Goal: Task Accomplishment & Management: Use online tool/utility

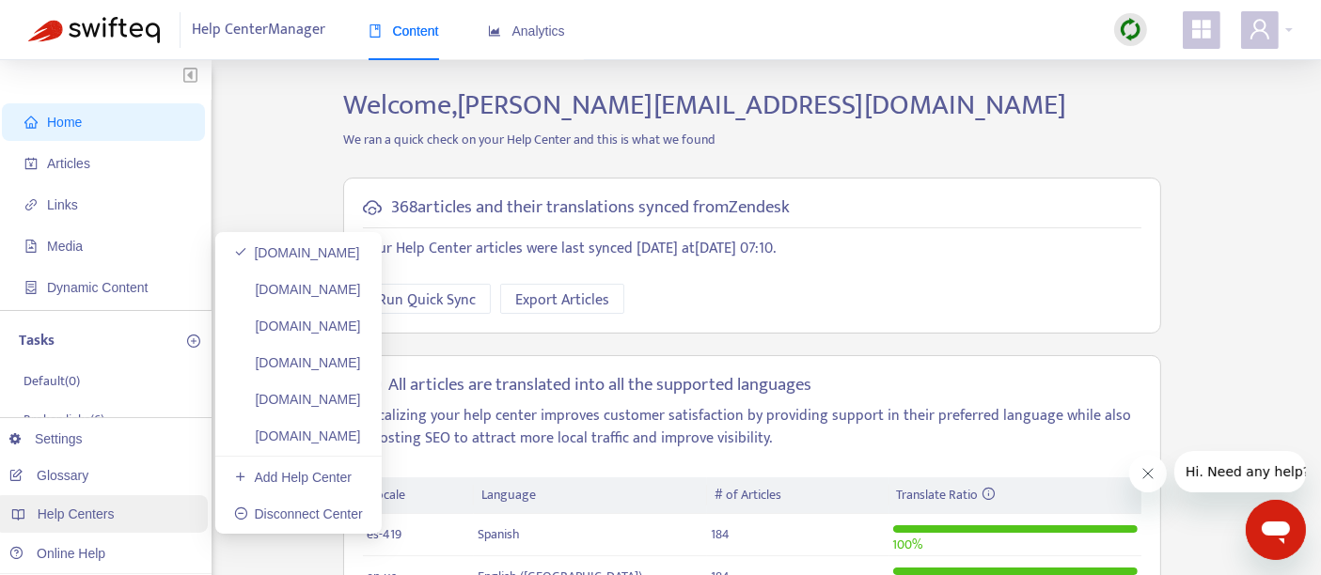
click at [117, 511] on div "Help Centers" at bounding box center [100, 514] width 213 height 38
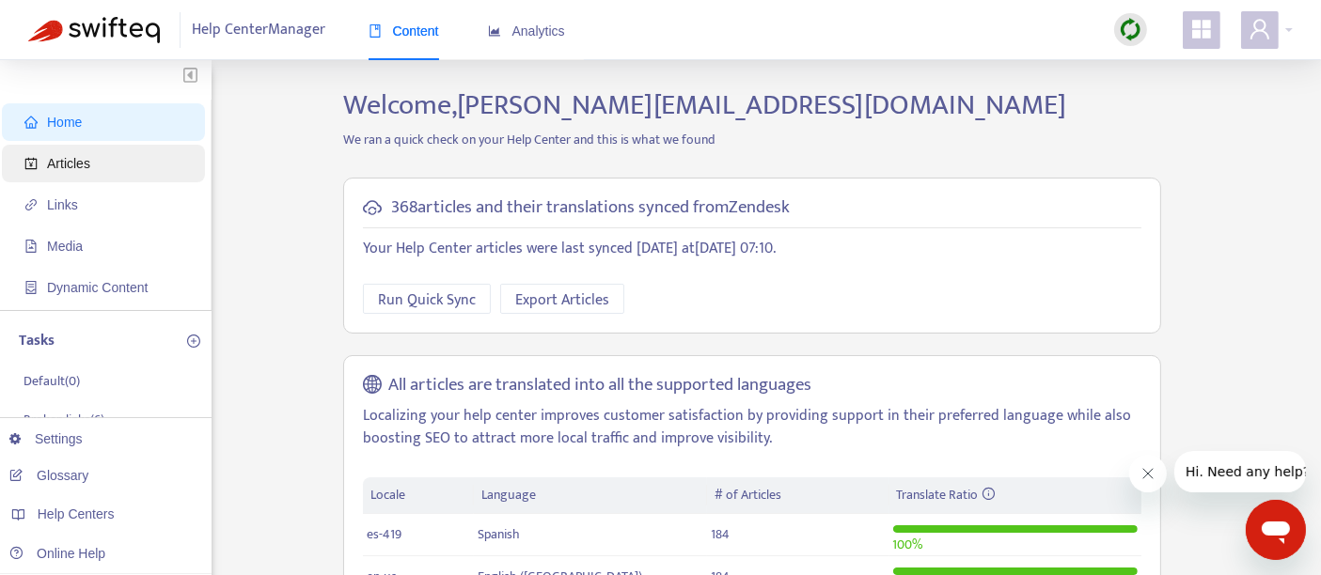
click at [148, 165] on span "Articles" at bounding box center [106, 164] width 165 height 38
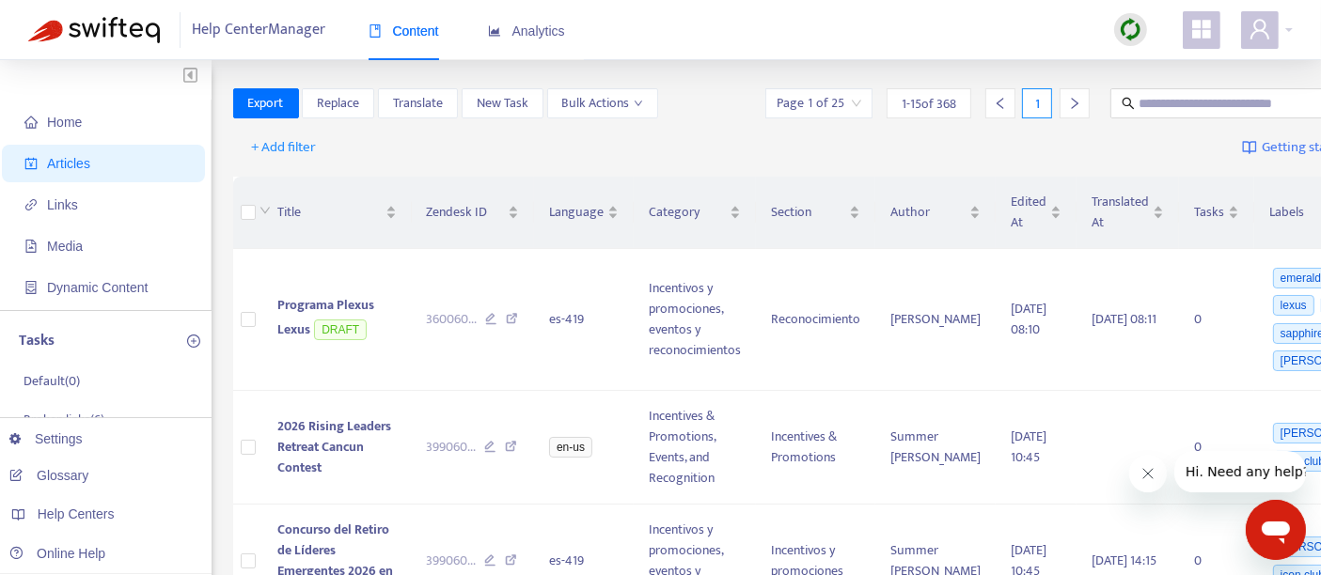
click at [1059, 95] on div at bounding box center [1074, 103] width 30 height 30
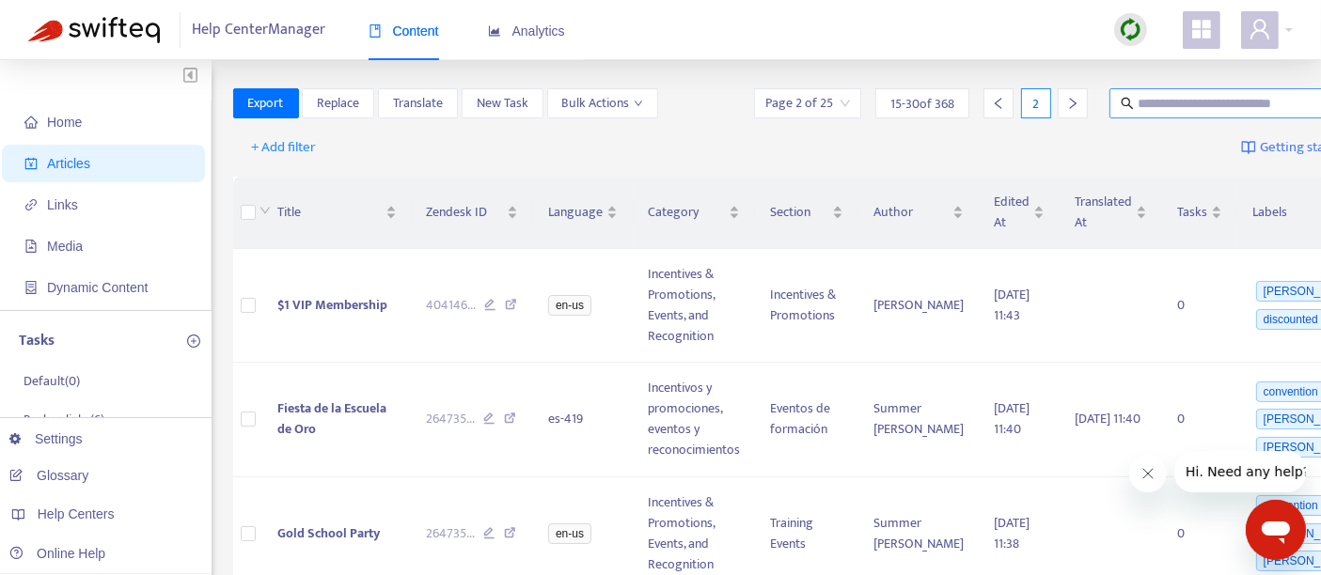
click at [1109, 90] on span at bounding box center [1226, 103] width 235 height 30
paste input "**********"
type input "**********"
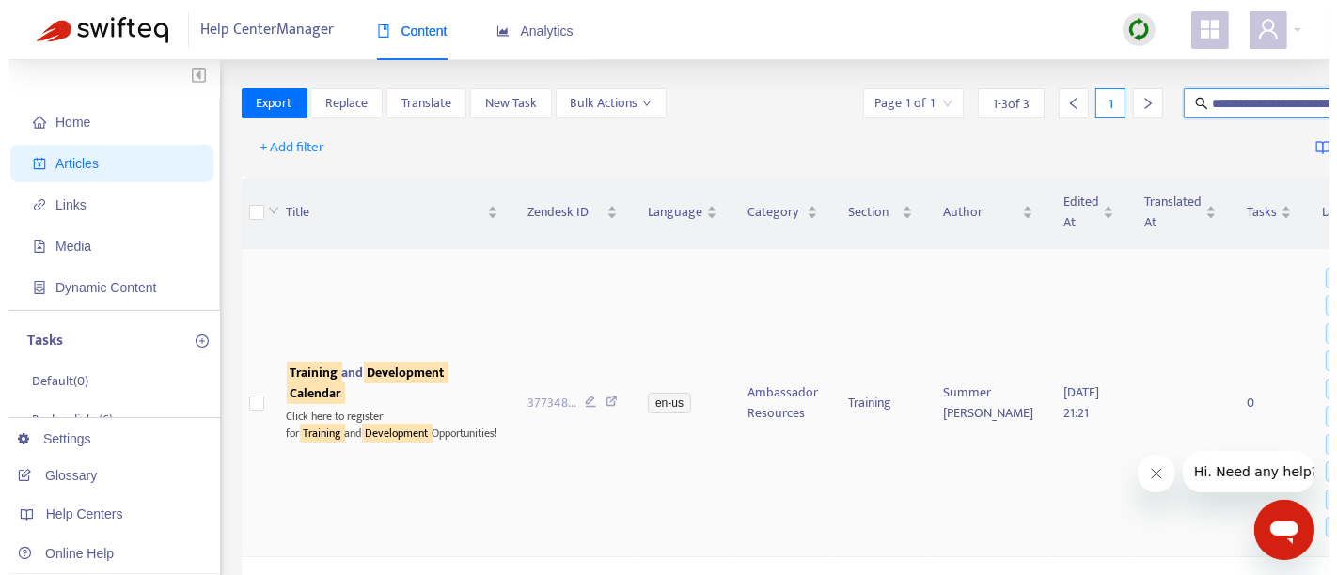
scroll to position [0, 0]
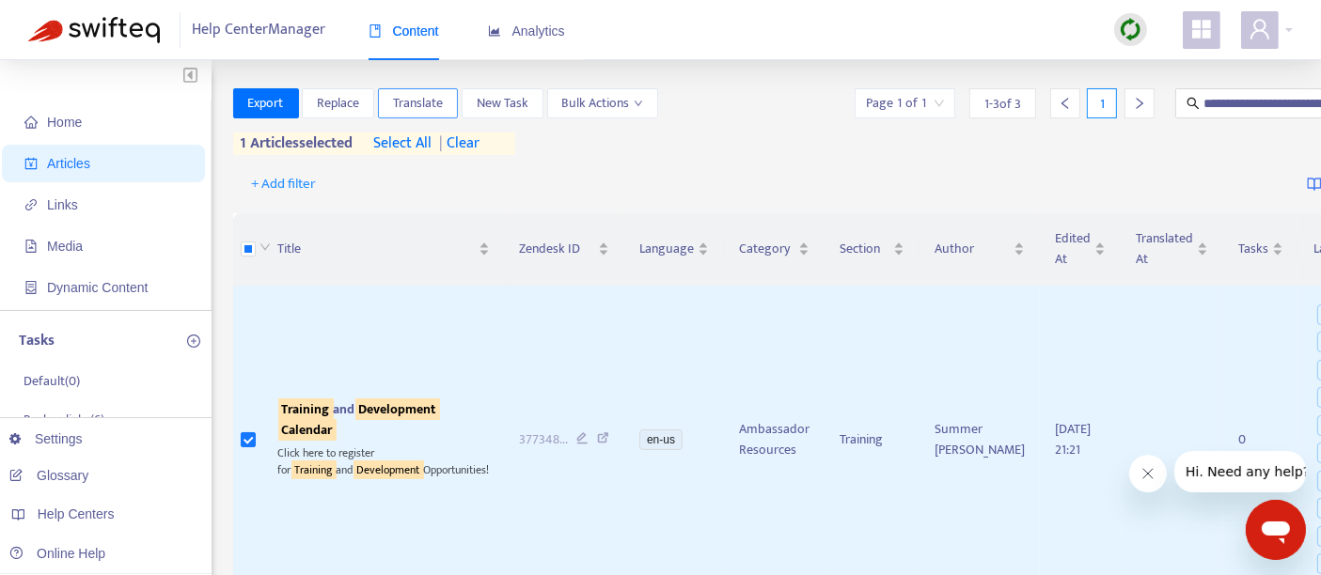
click at [416, 108] on span "Translate" at bounding box center [418, 103] width 50 height 21
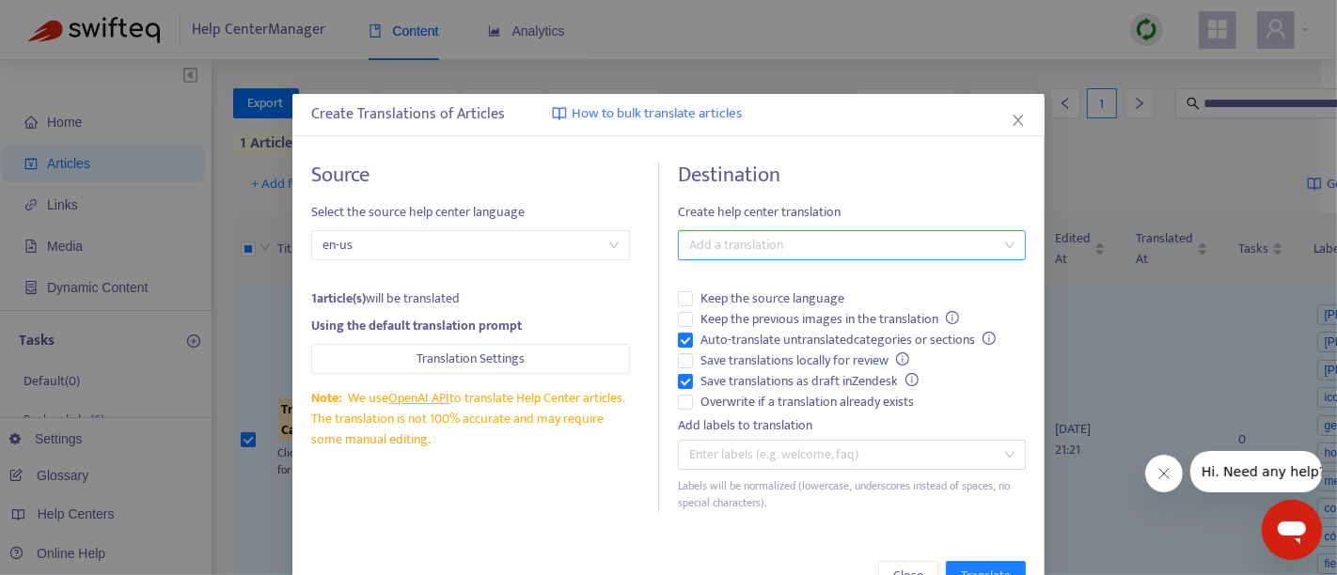
click at [716, 237] on div at bounding box center [843, 245] width 320 height 23
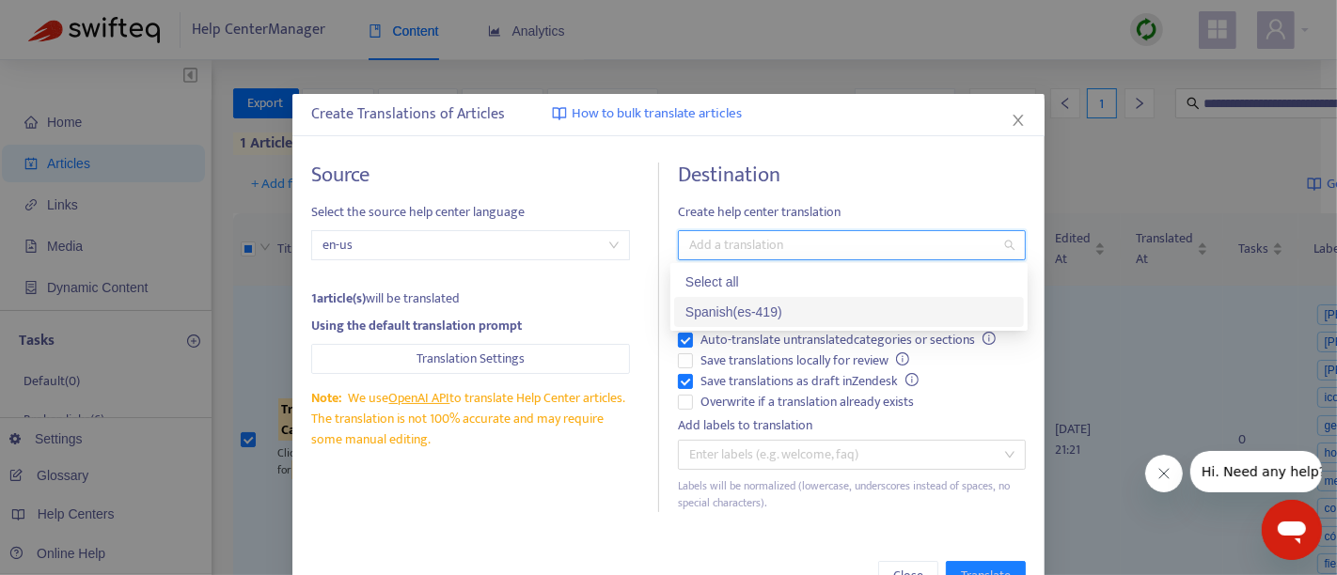
click at [714, 308] on div "Spanish ( es-419 )" at bounding box center [848, 312] width 327 height 21
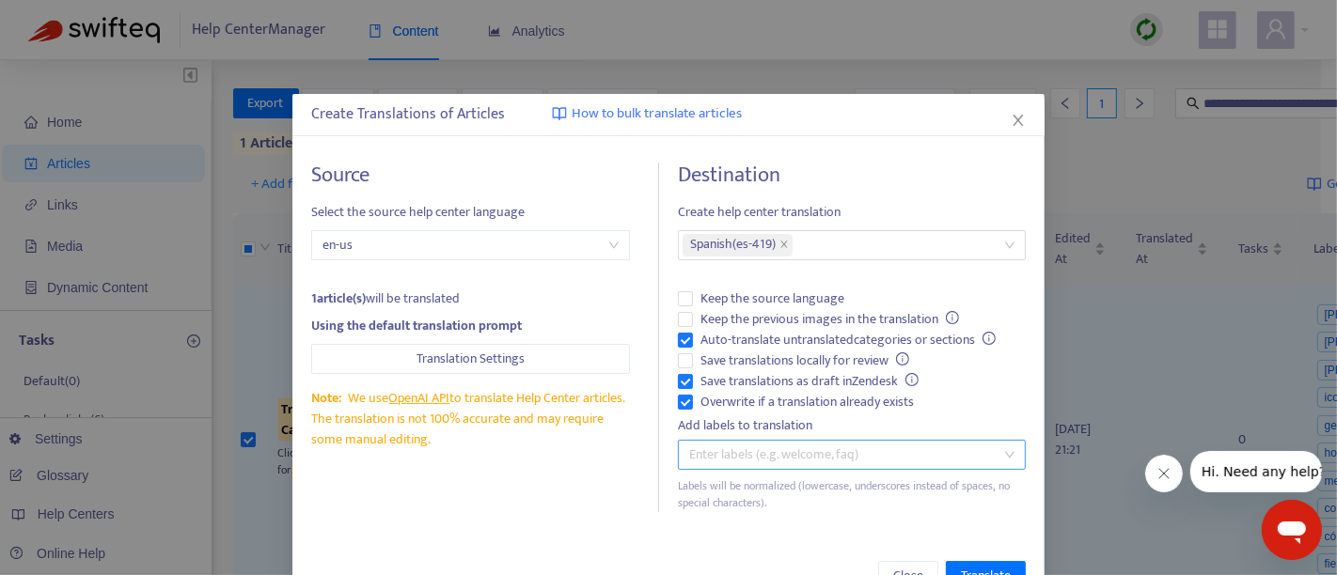
scroll to position [55, 0]
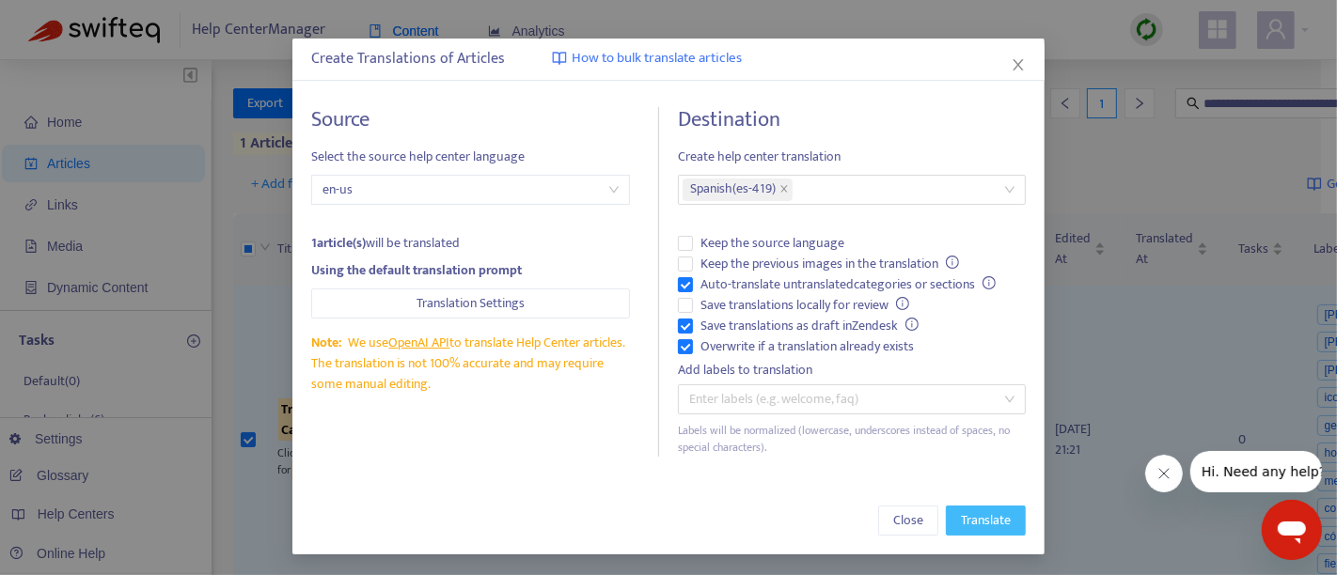
drag, startPoint x: 958, startPoint y: 517, endPoint x: 844, endPoint y: 500, distance: 115.0
click at [961, 517] on span "Translate" at bounding box center [986, 520] width 50 height 21
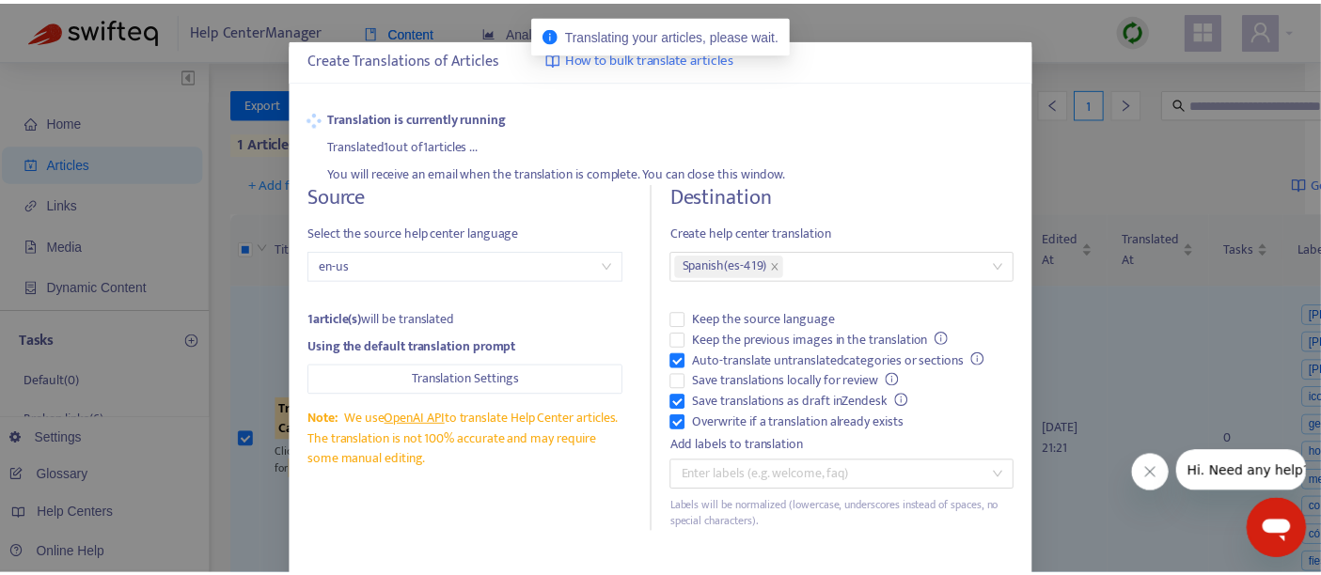
scroll to position [0, 0]
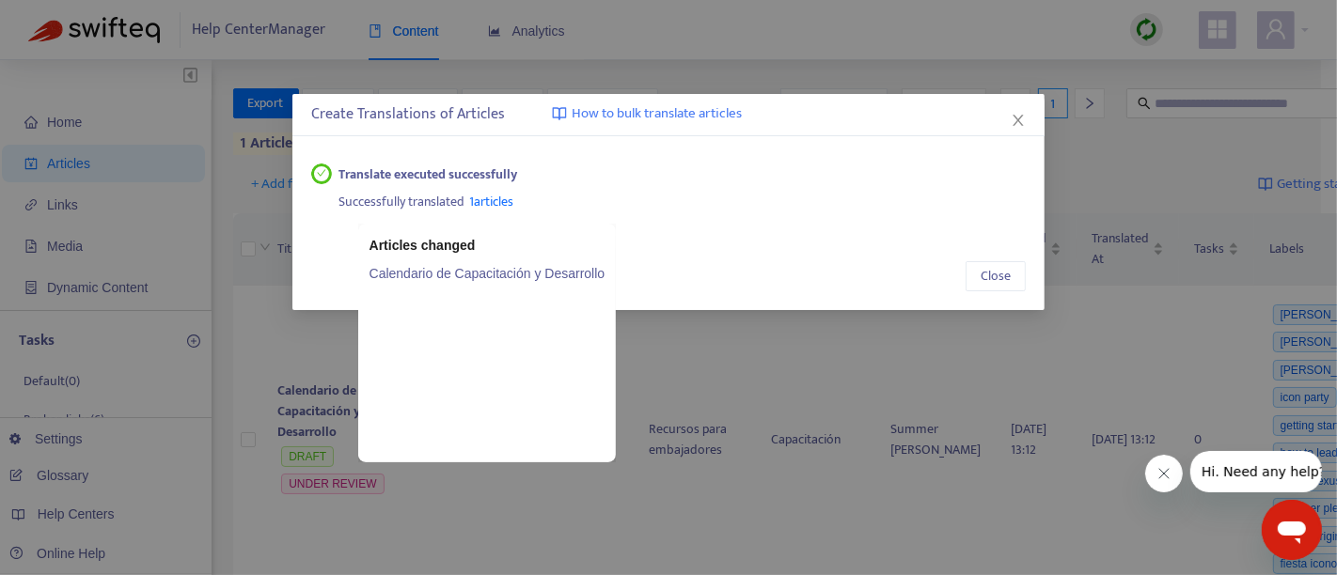
click at [475, 275] on link "Calendario de Capacitación y Desarrollo" at bounding box center [487, 273] width 236 height 21
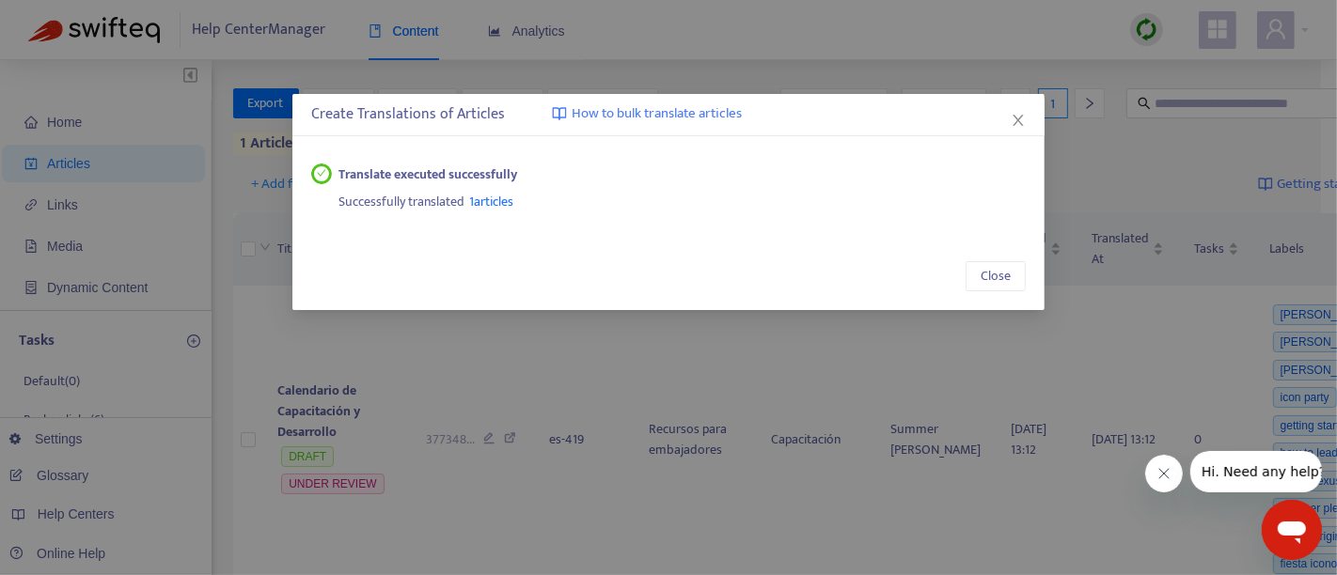
click at [1008, 122] on span "Close" at bounding box center [1018, 120] width 21 height 15
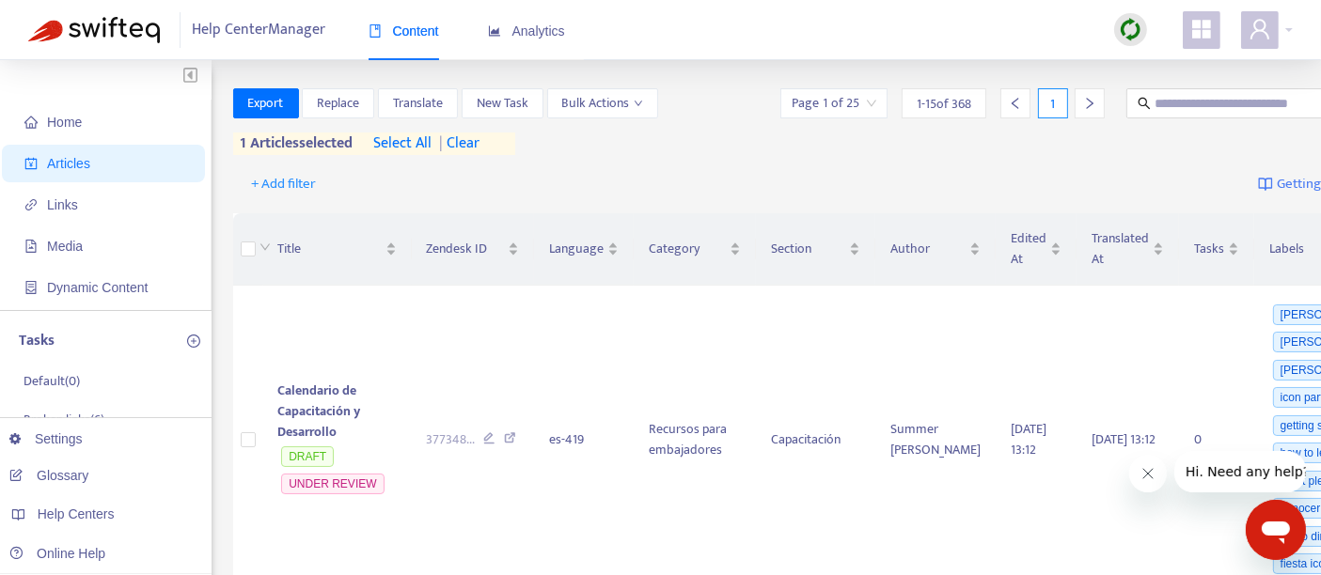
click at [1131, 25] on img at bounding box center [1131, 30] width 24 height 24
click at [1173, 70] on link "Quick Sync" at bounding box center [1169, 68] width 80 height 22
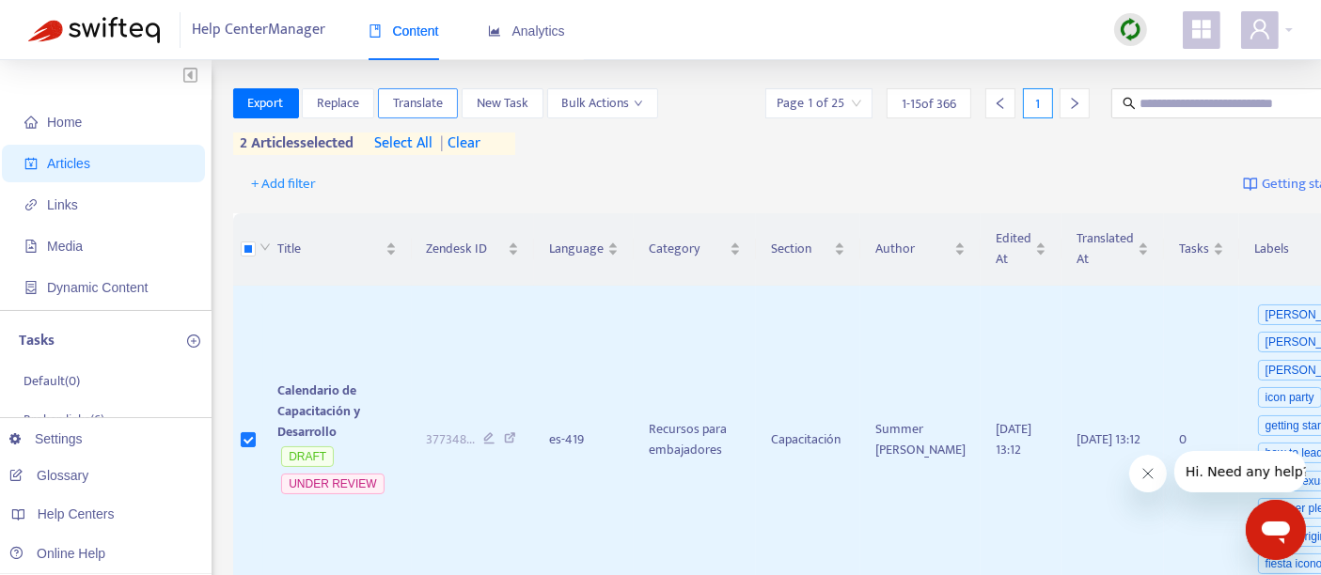
click at [418, 105] on span "Translate" at bounding box center [418, 103] width 50 height 21
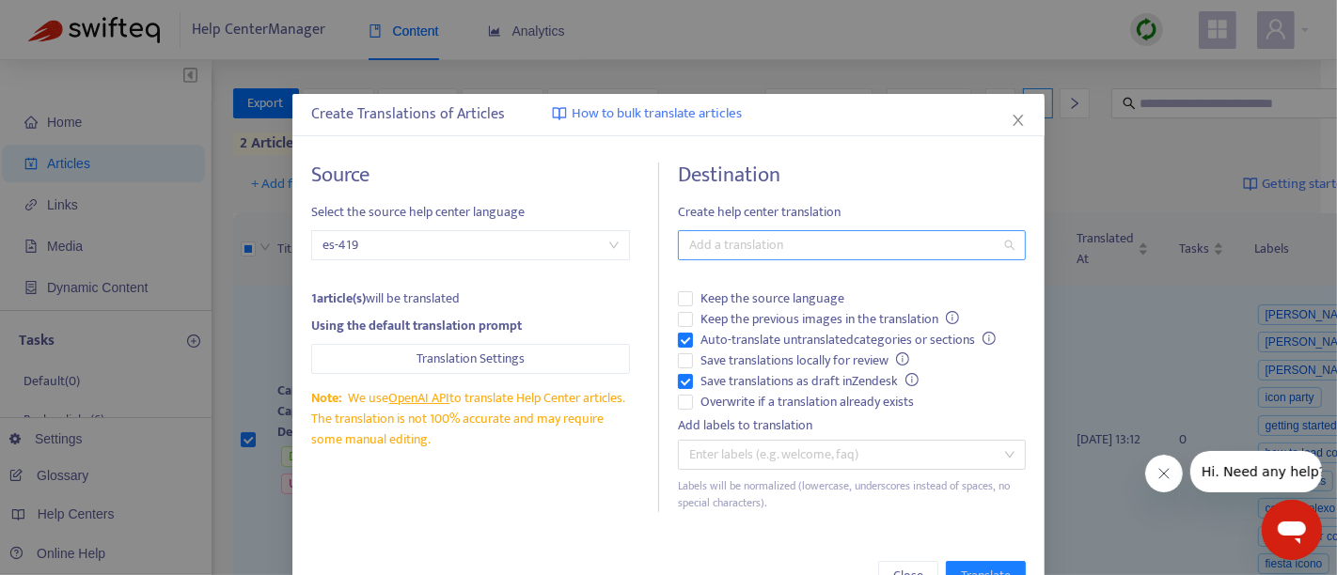
click at [712, 249] on div at bounding box center [843, 245] width 320 height 23
click at [1008, 128] on button "Close" at bounding box center [1018, 120] width 21 height 21
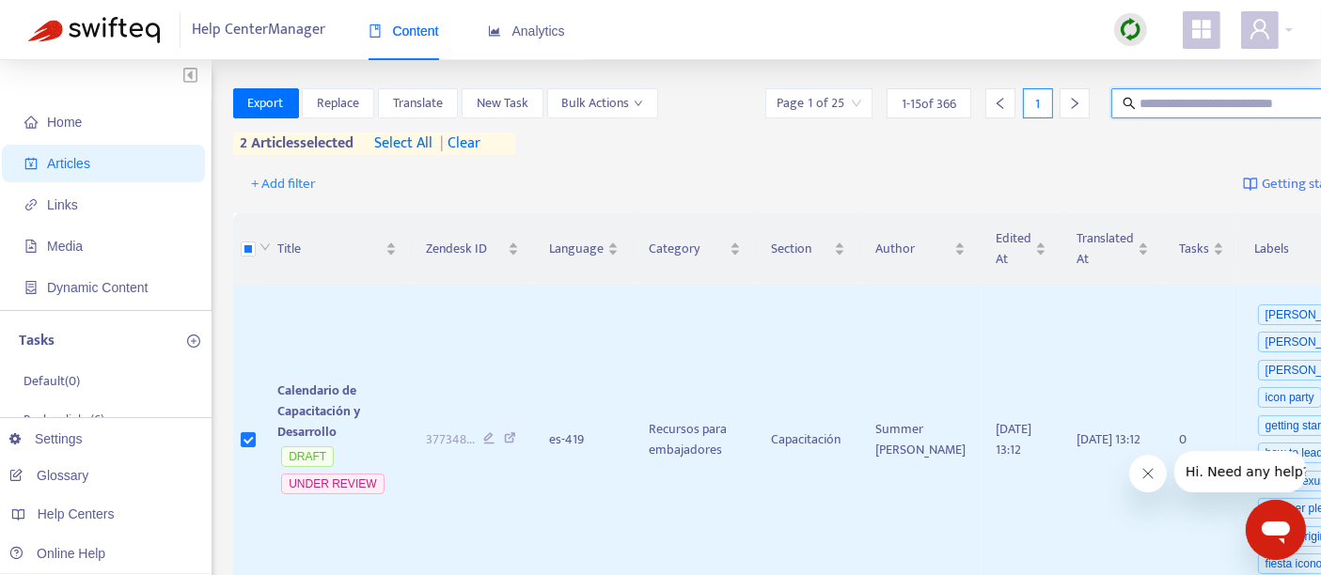
click at [1139, 112] on input "text" at bounding box center [1229, 103] width 180 height 21
paste input "**********"
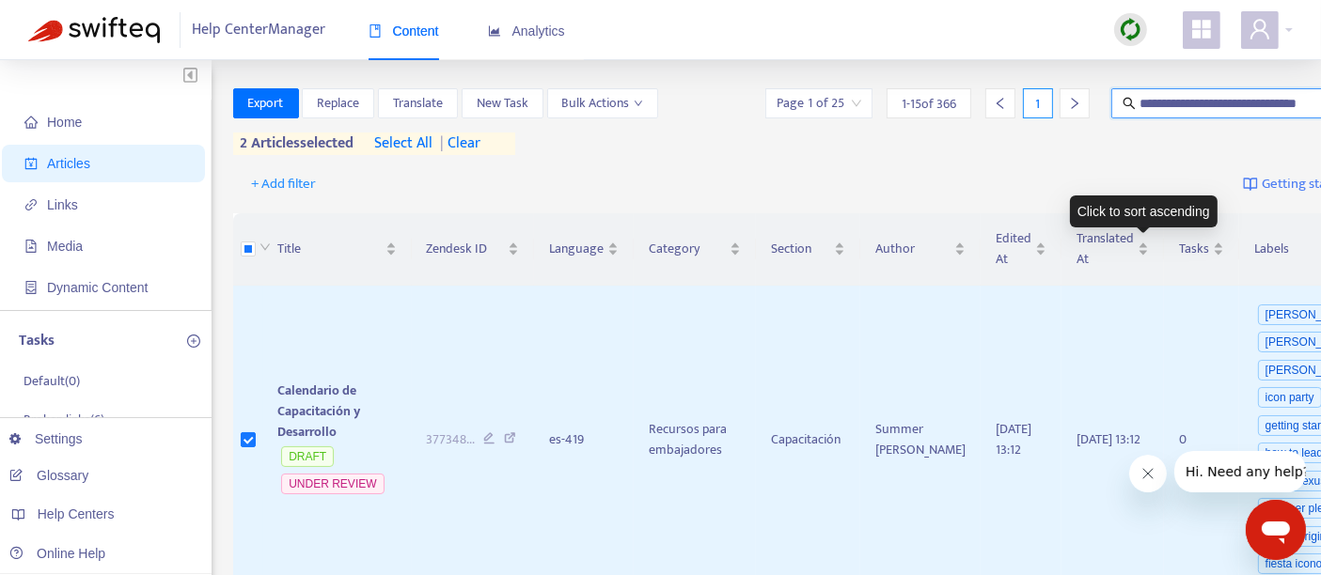
type input "**********"
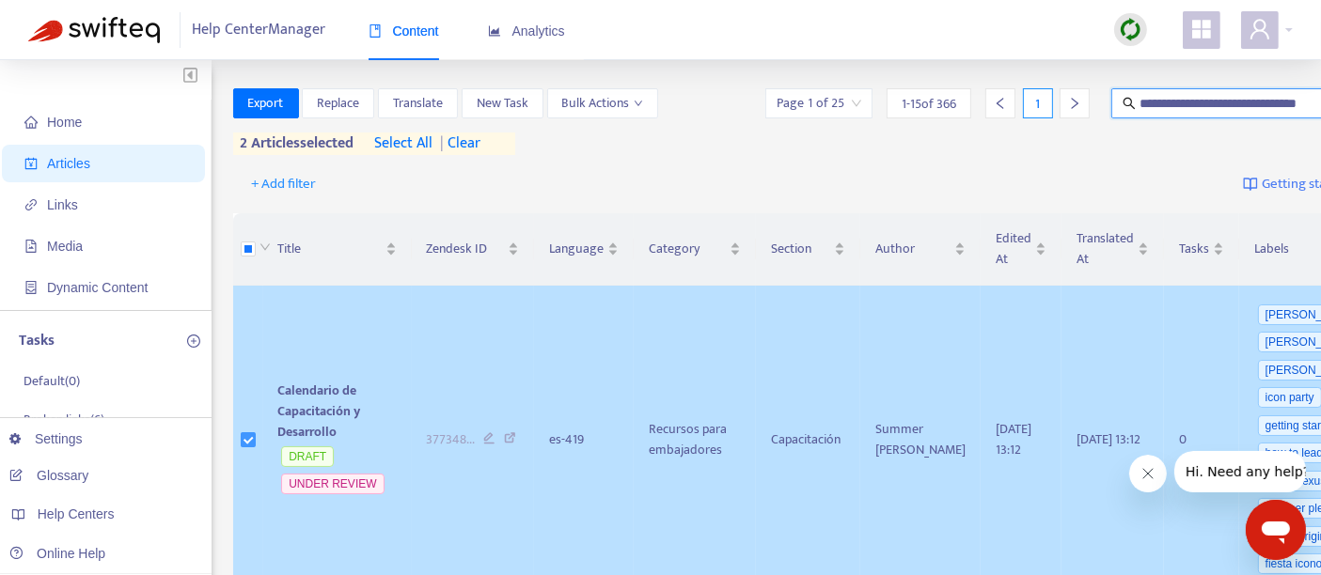
scroll to position [0, 0]
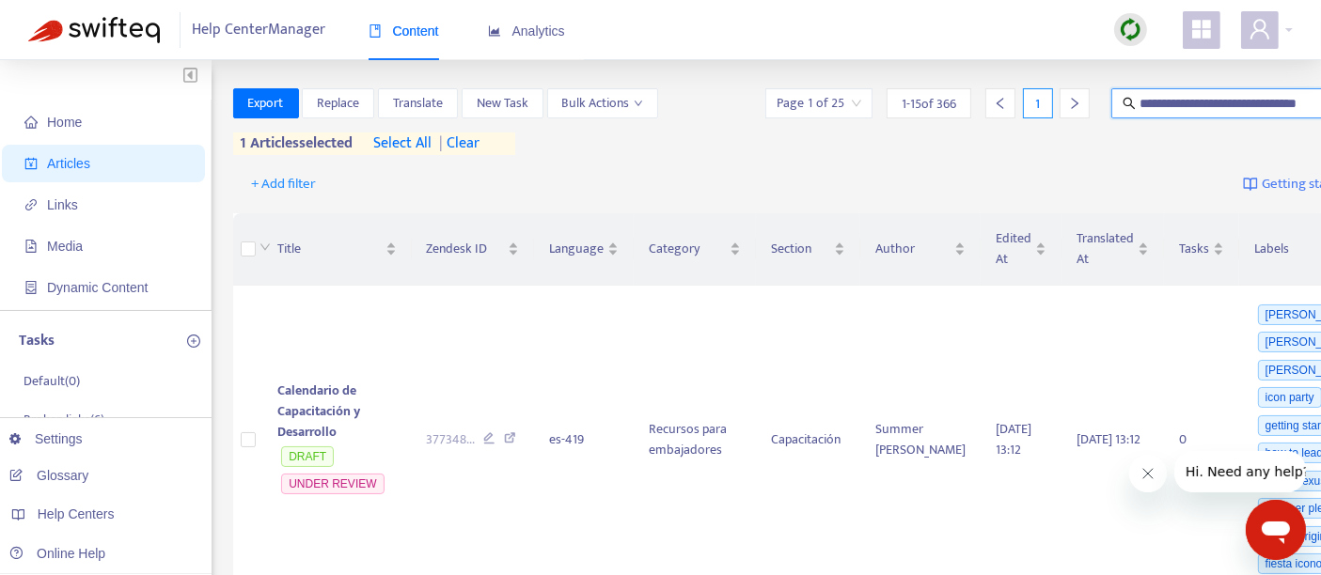
click at [1222, 99] on input "**********" at bounding box center [1229, 103] width 181 height 21
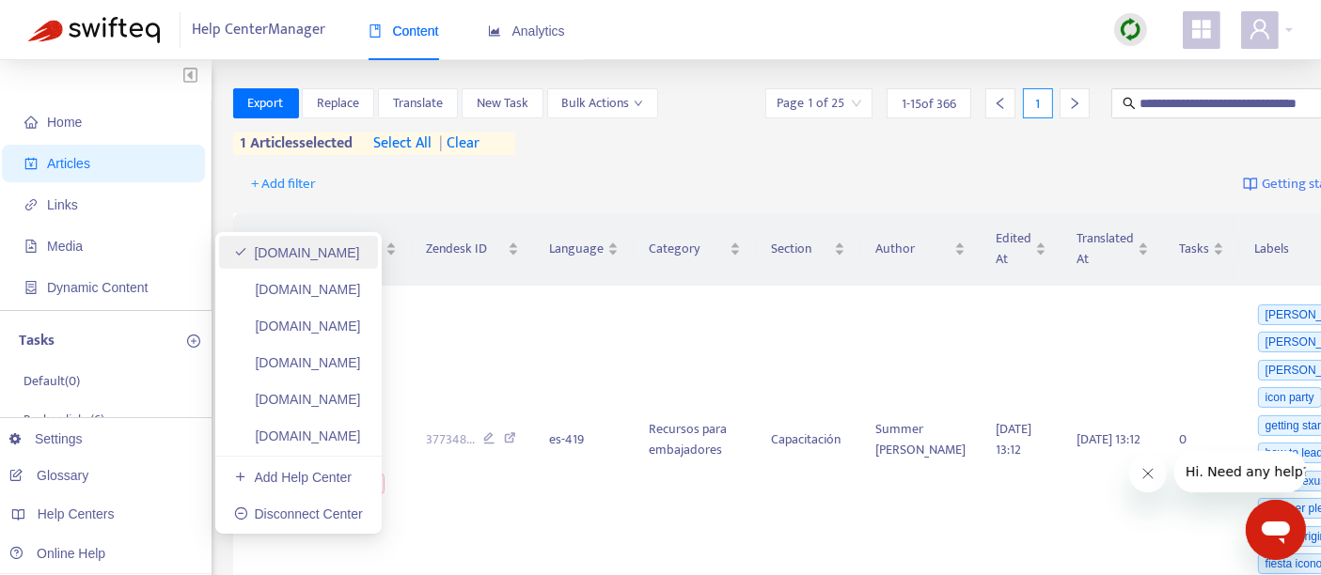
click at [360, 257] on link "[DOMAIN_NAME]" at bounding box center [297, 252] width 126 height 15
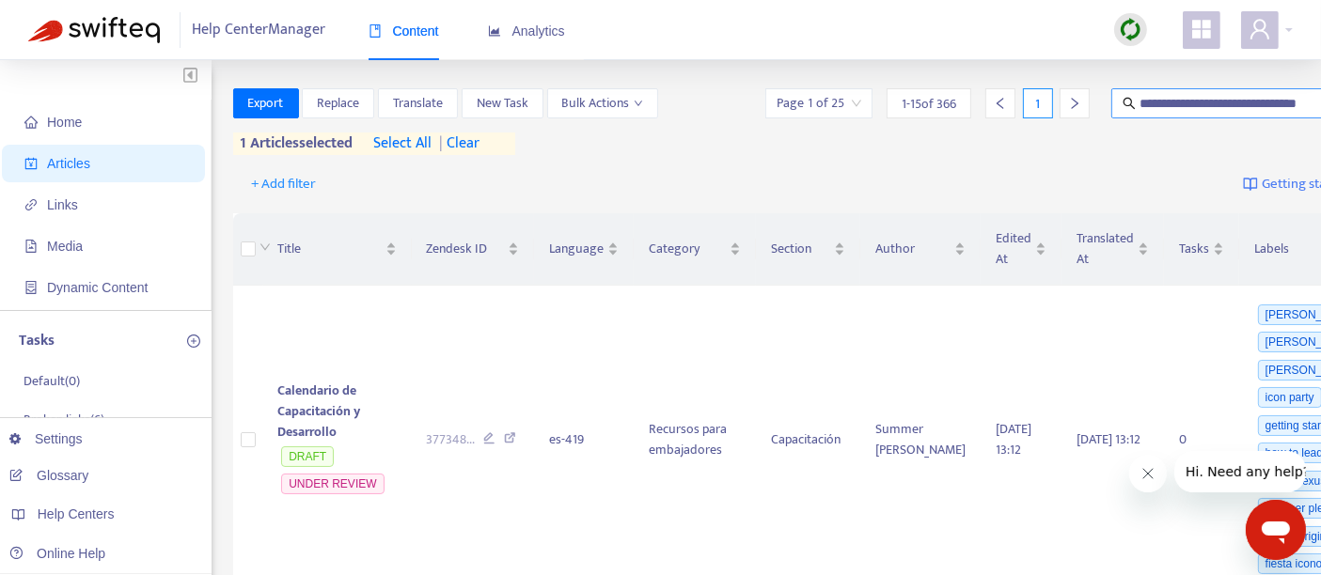
click at [1139, 107] on input "**********" at bounding box center [1229, 103] width 181 height 21
drag, startPoint x: 1130, startPoint y: 107, endPoint x: 1123, endPoint y: 117, distance: 11.5
click at [1139, 111] on input "**********" at bounding box center [1229, 103] width 181 height 21
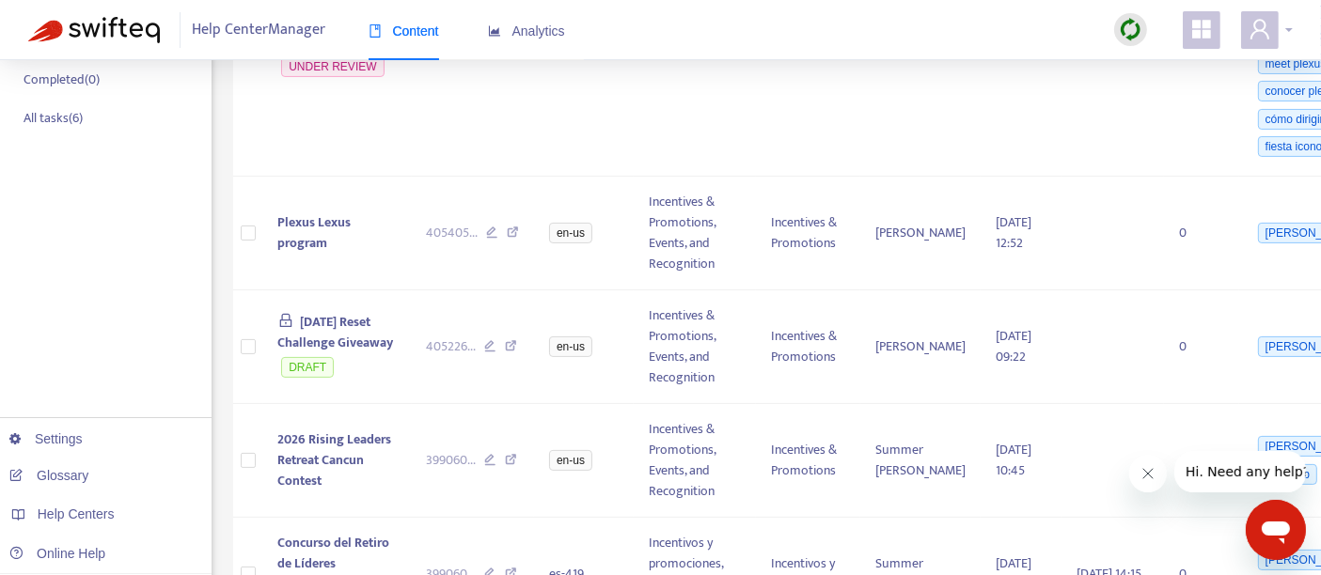
click at [1290, 30] on div at bounding box center [1267, 30] width 52 height 38
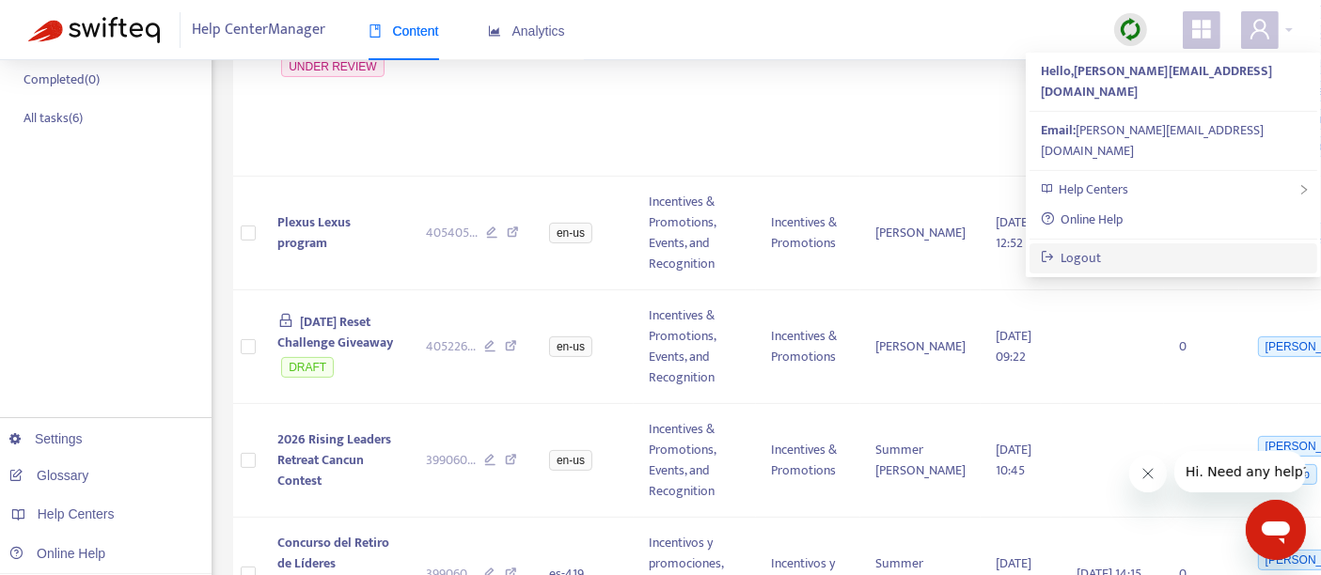
click at [1102, 247] on link "Logout" at bounding box center [1071, 258] width 61 height 22
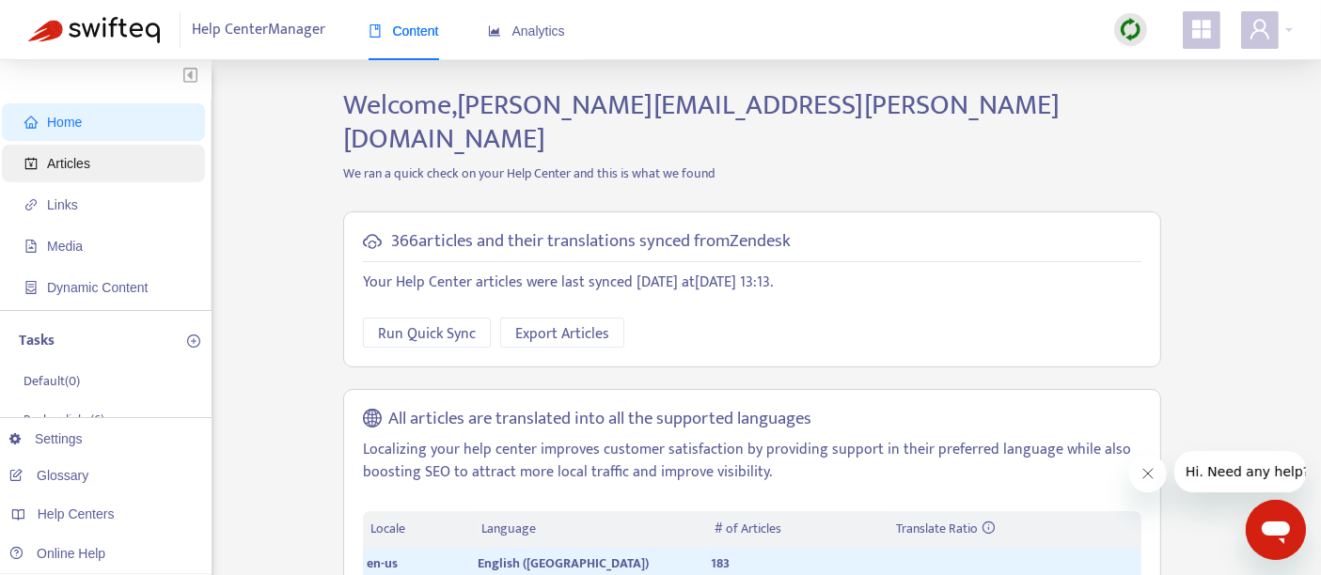
click at [132, 169] on span "Articles" at bounding box center [106, 164] width 165 height 38
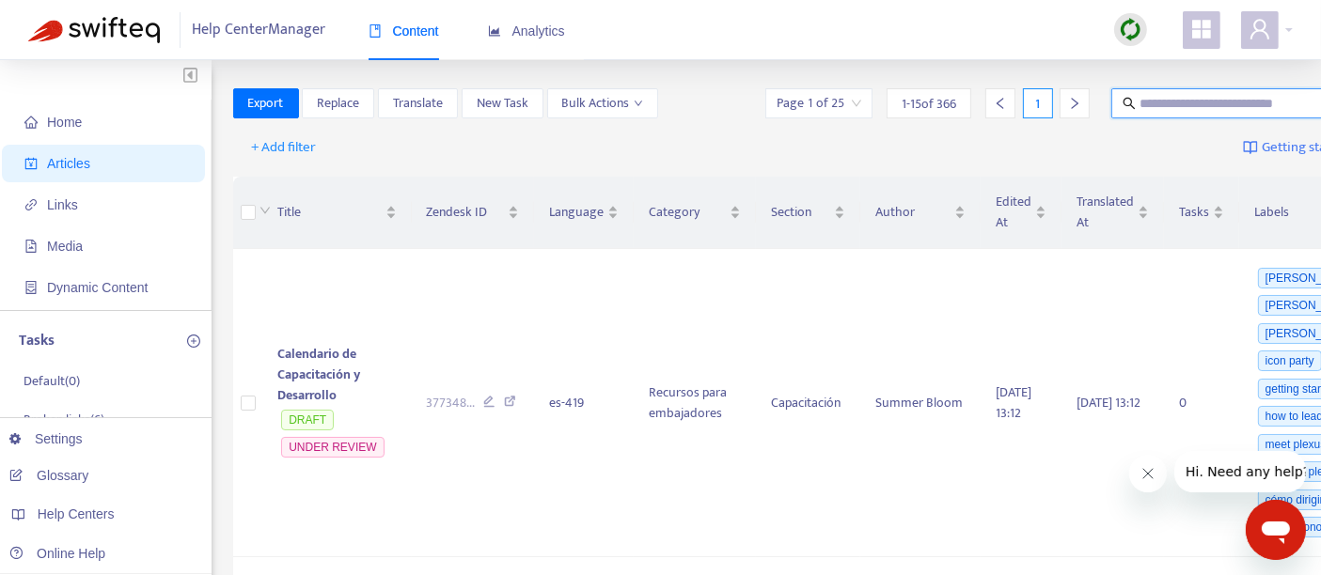
click at [1139, 94] on input "text" at bounding box center [1229, 103] width 180 height 21
paste input "**********"
type input "**********"
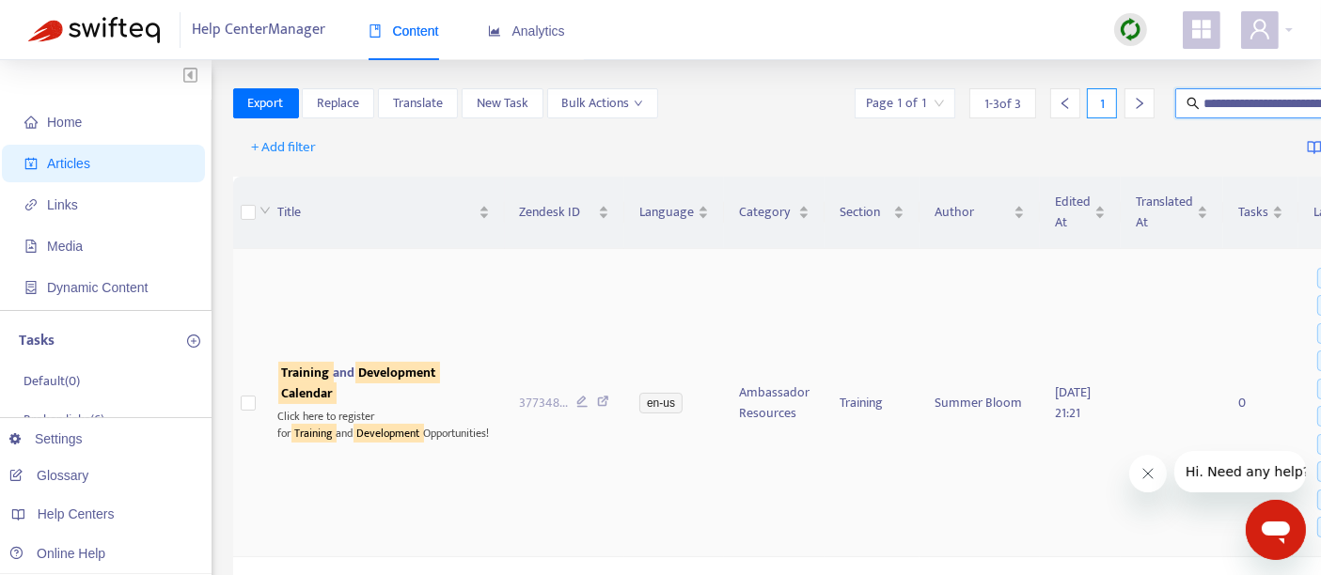
scroll to position [0, 0]
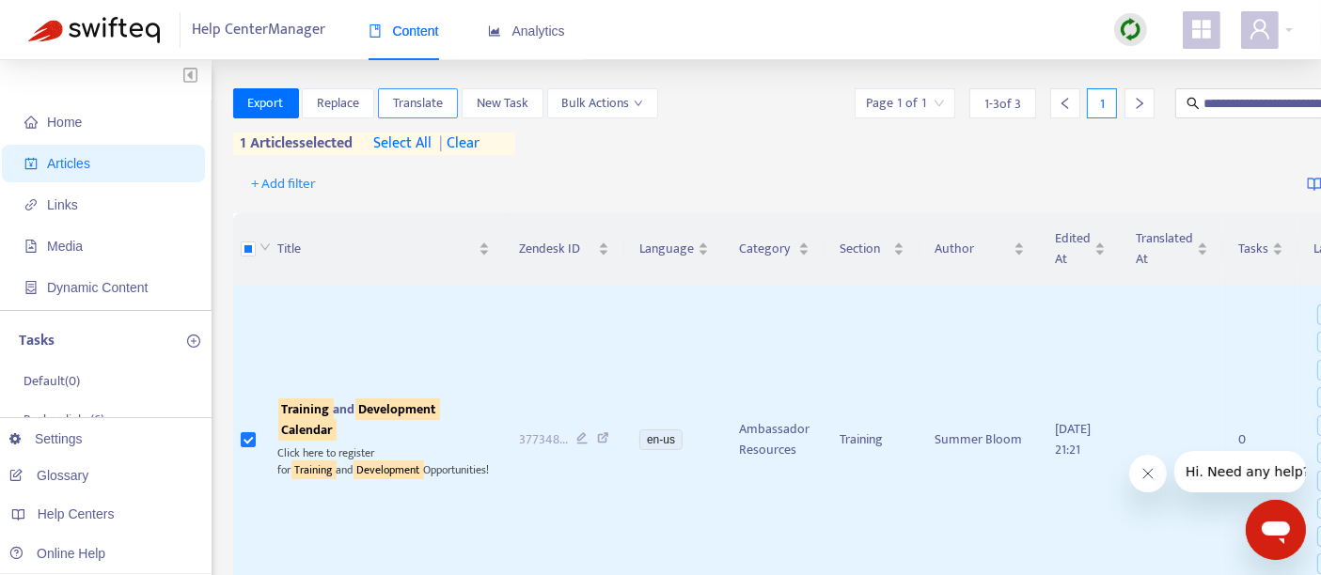
click at [422, 105] on span "Translate" at bounding box center [418, 103] width 50 height 21
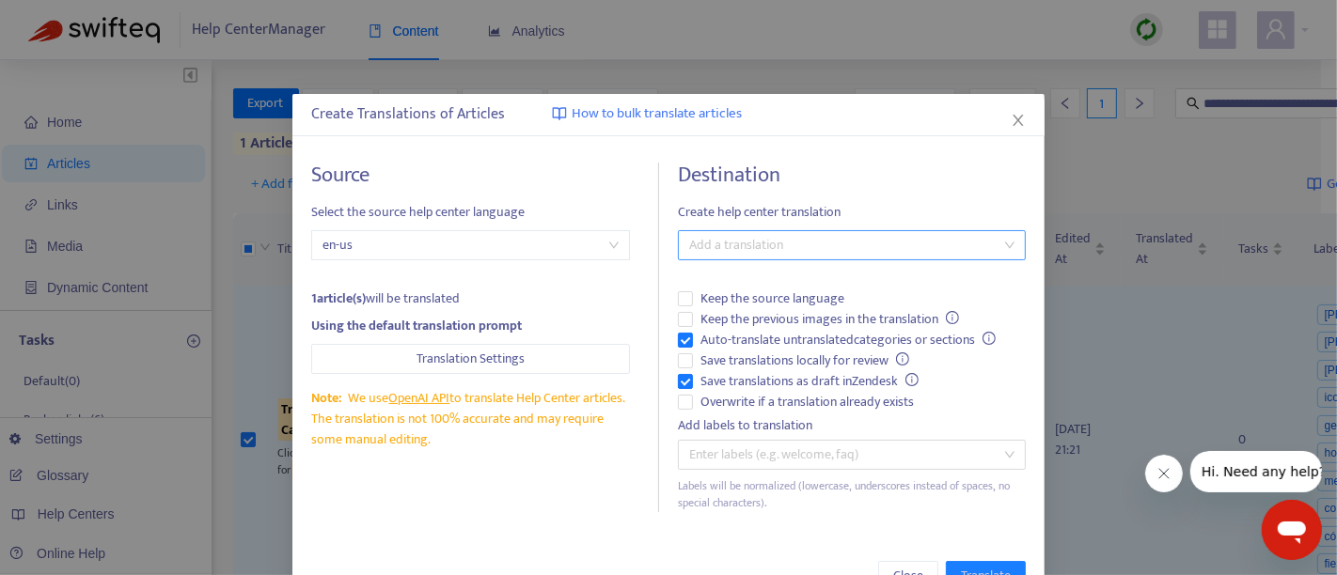
click at [732, 245] on div at bounding box center [843, 245] width 320 height 23
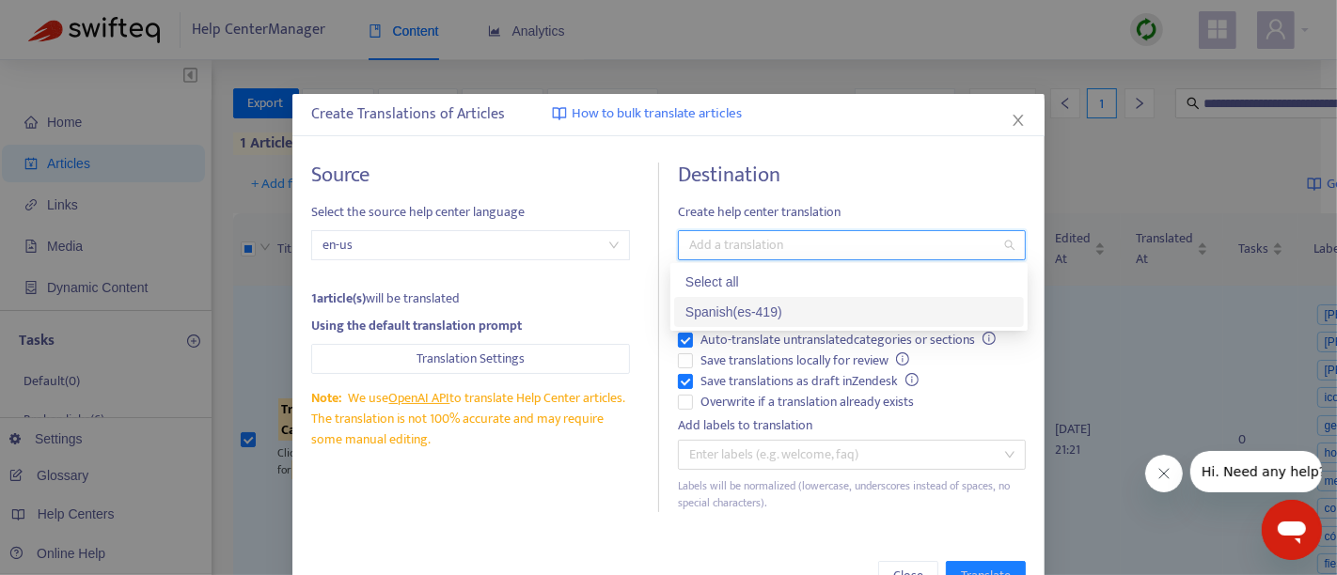
click at [730, 312] on div "Spanish ( es-419 )" at bounding box center [848, 312] width 327 height 21
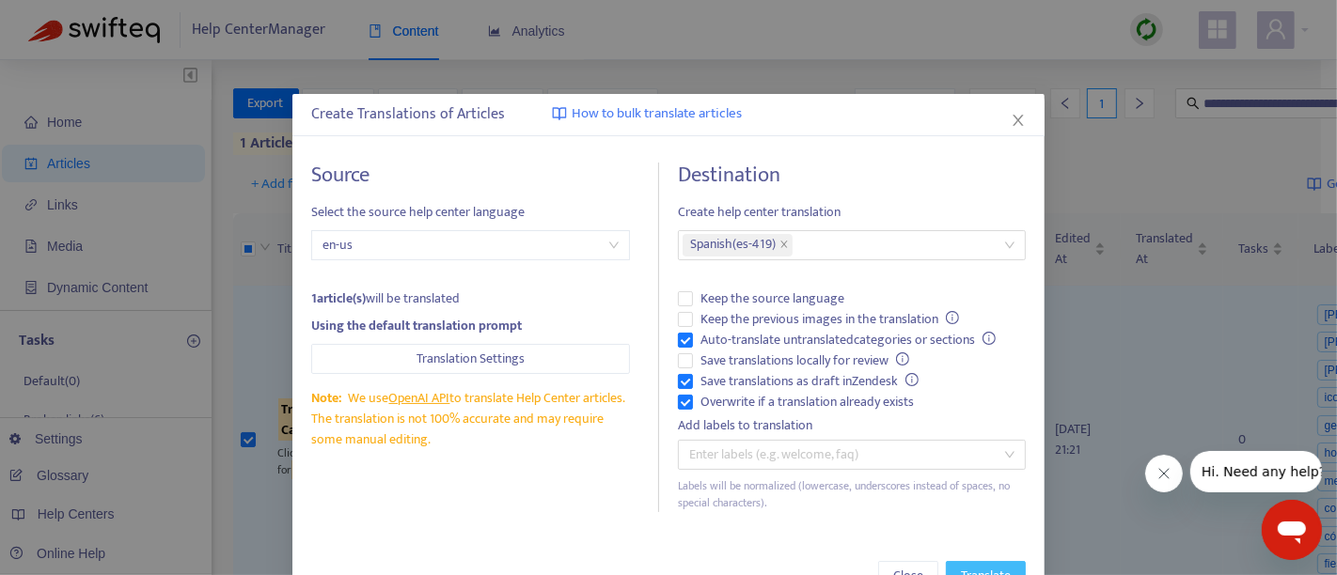
click at [969, 566] on span "Translate" at bounding box center [986, 576] width 50 height 21
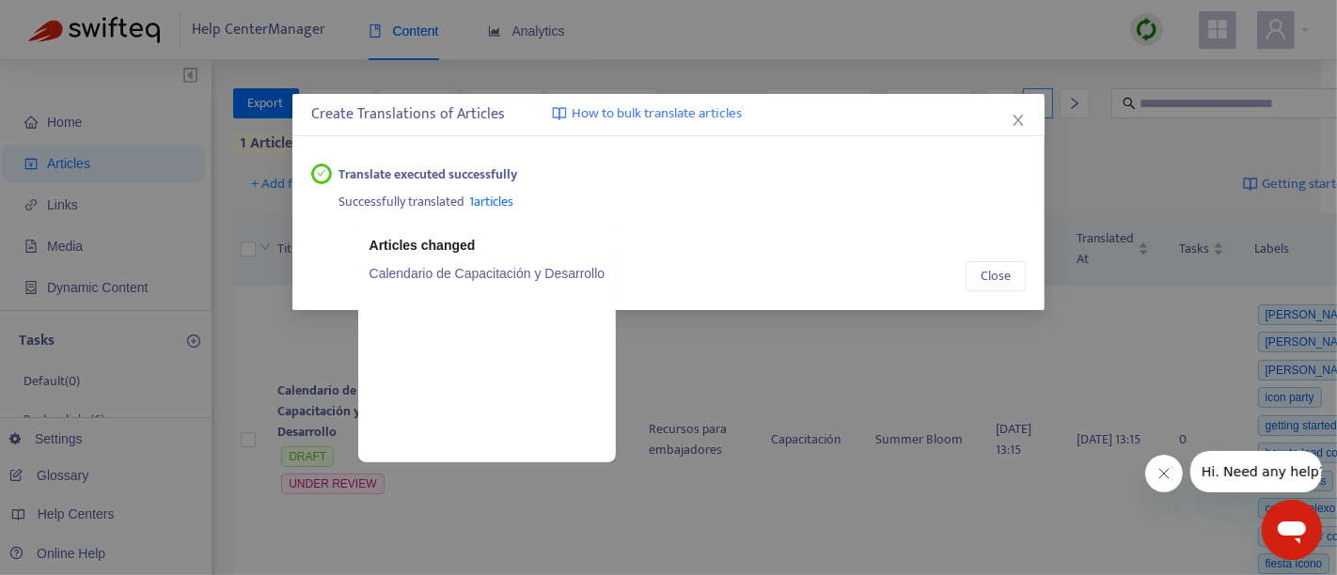
click at [484, 273] on link "Calendario de Capacitación y Desarrollo" at bounding box center [487, 273] width 236 height 21
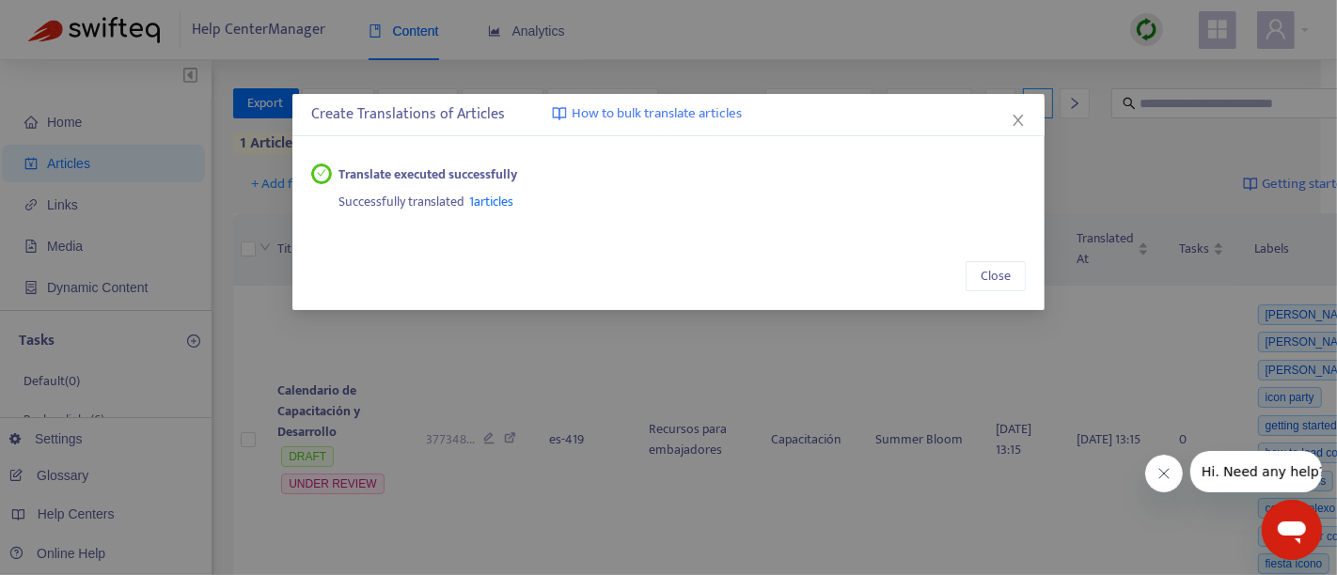
click at [1017, 118] on icon "close" at bounding box center [1017, 120] width 10 height 11
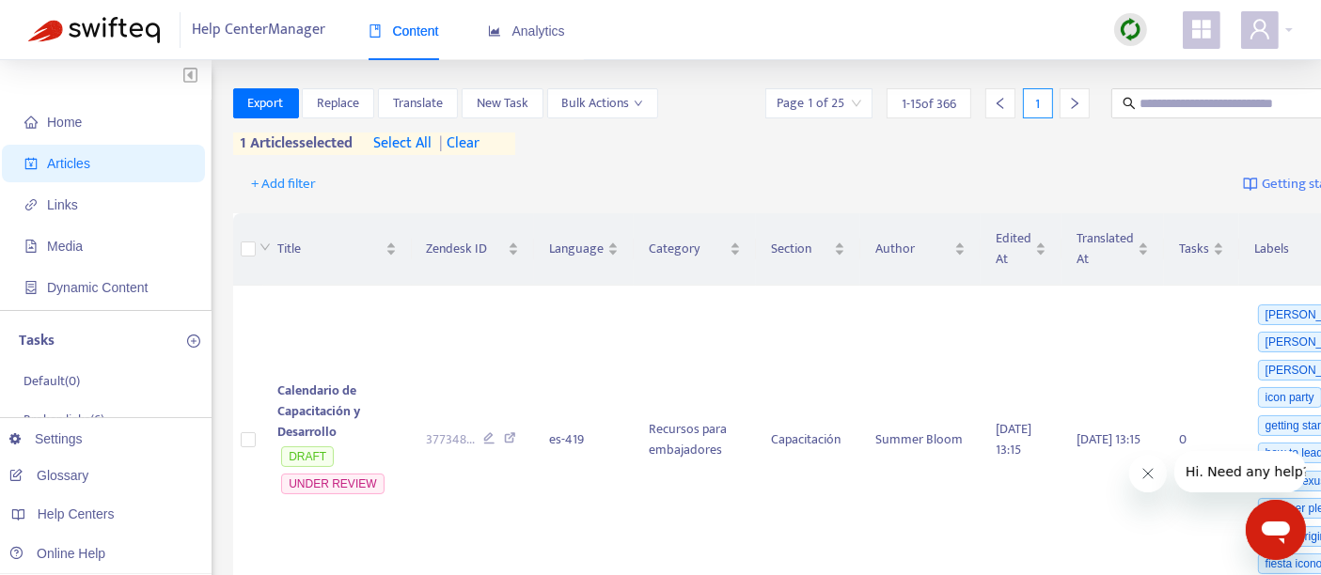
drag, startPoint x: 1128, startPoint y: 46, endPoint x: 1128, endPoint y: 34, distance: 12.2
click at [1128, 44] on div at bounding box center [1130, 30] width 33 height 38
click at [1139, 99] on input "text" at bounding box center [1229, 103] width 181 height 21
paste input "**********"
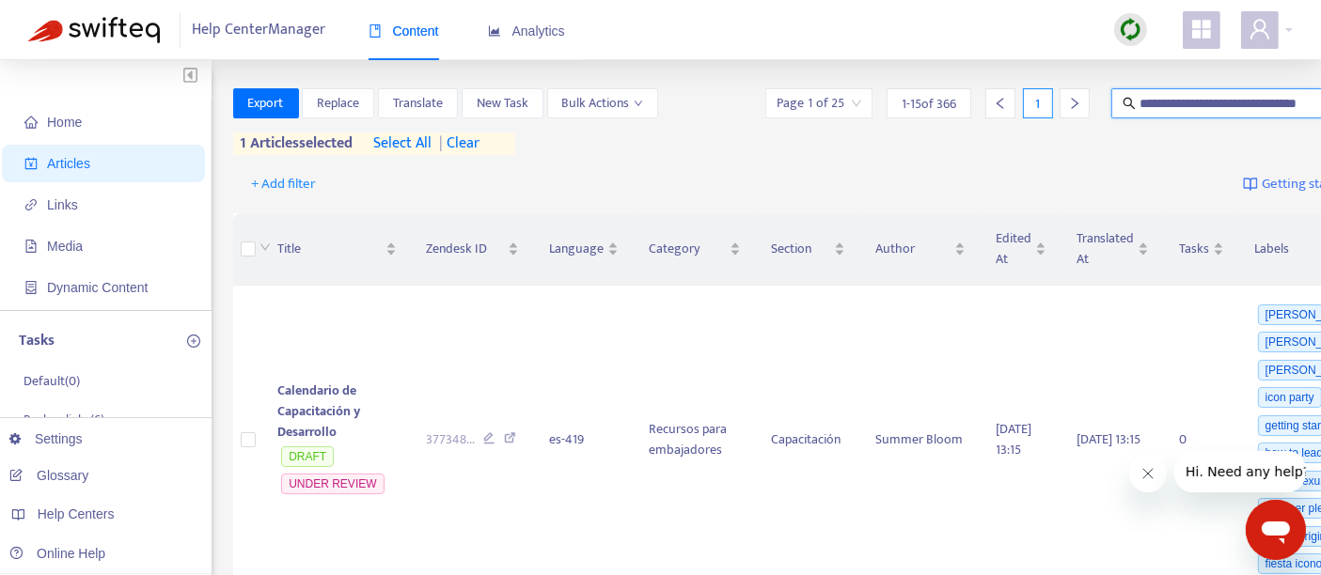
type input "**********"
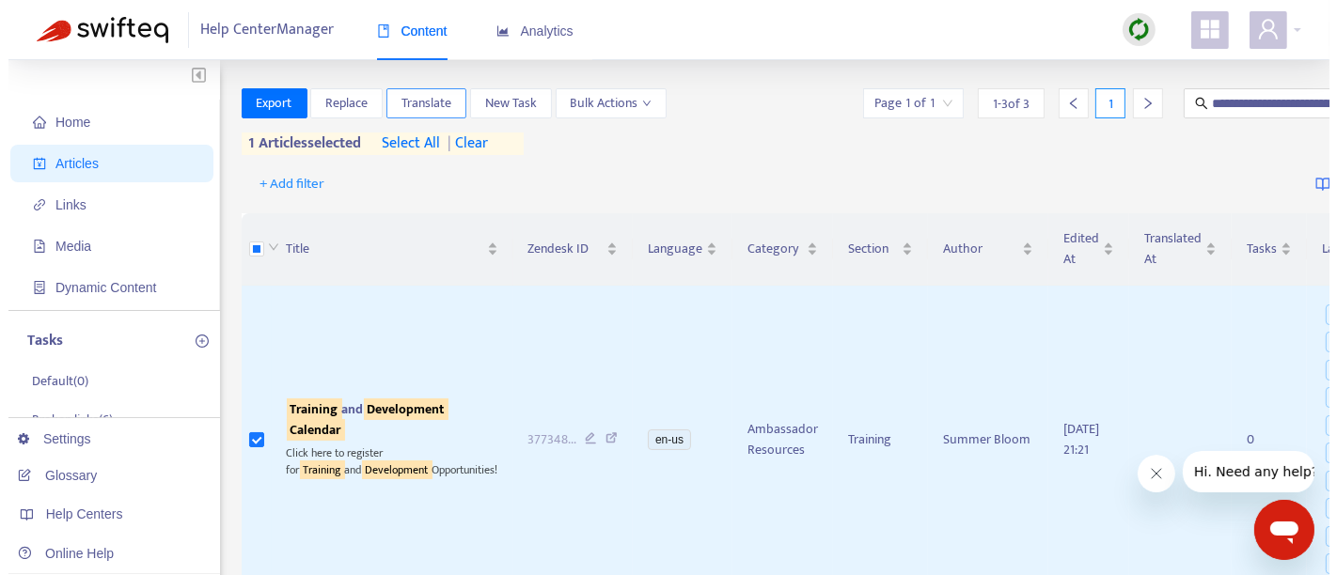
scroll to position [0, 0]
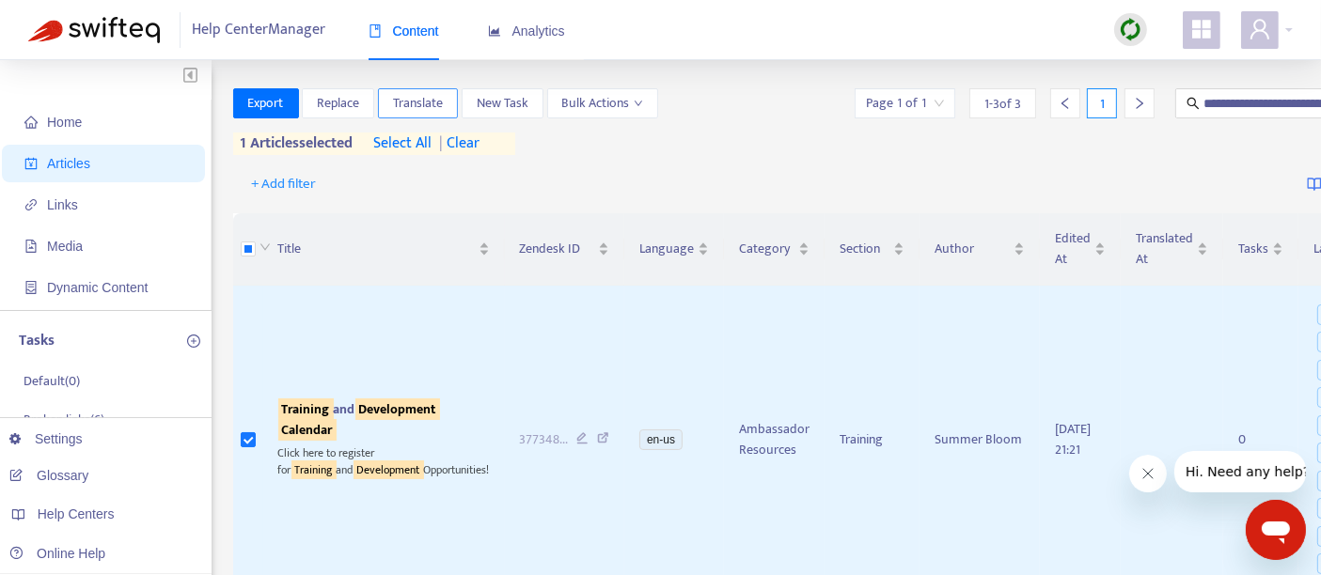
click at [423, 105] on span "Translate" at bounding box center [418, 103] width 50 height 21
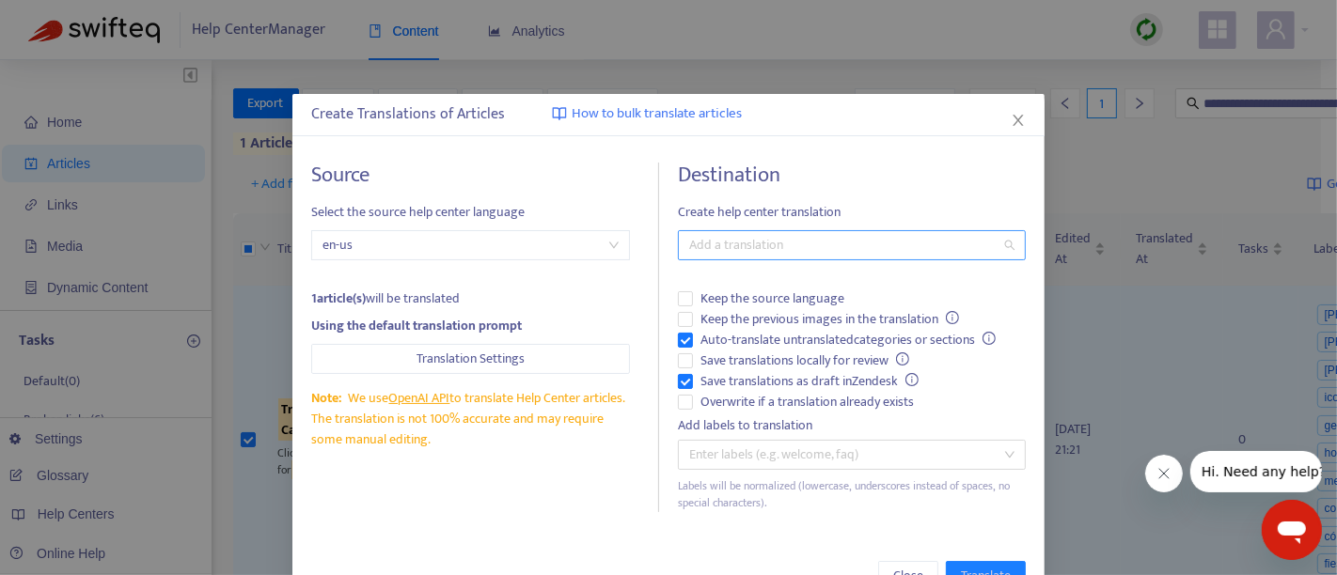
click at [705, 249] on div at bounding box center [843, 245] width 320 height 23
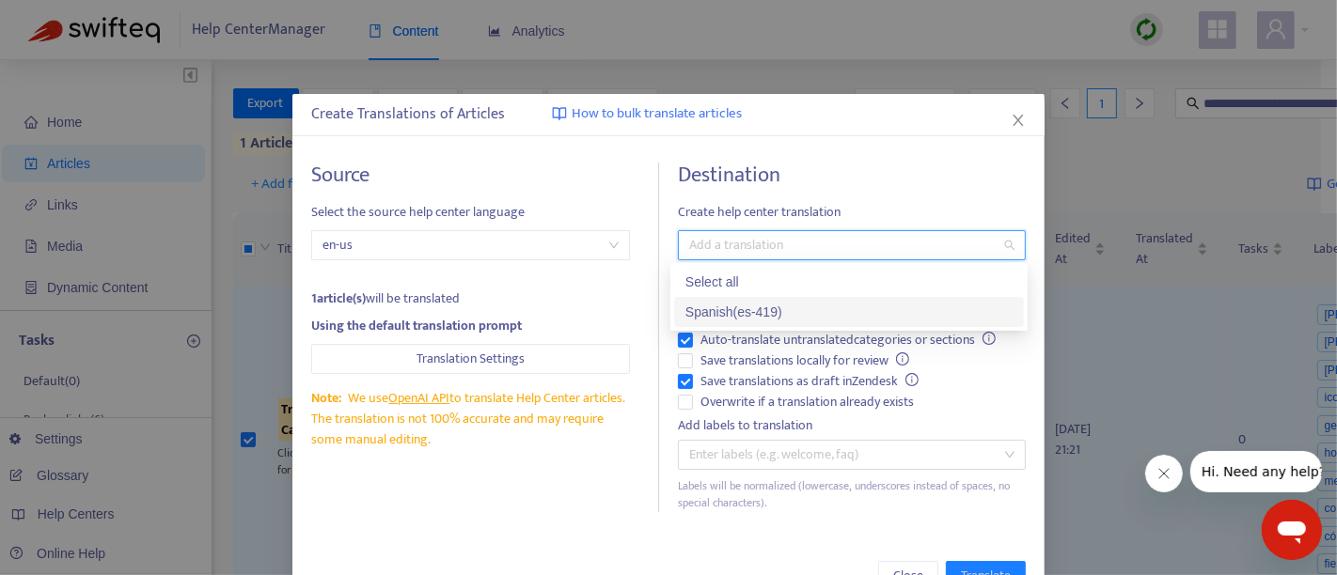
click at [733, 313] on div "Spanish ( es-419 )" at bounding box center [848, 312] width 327 height 21
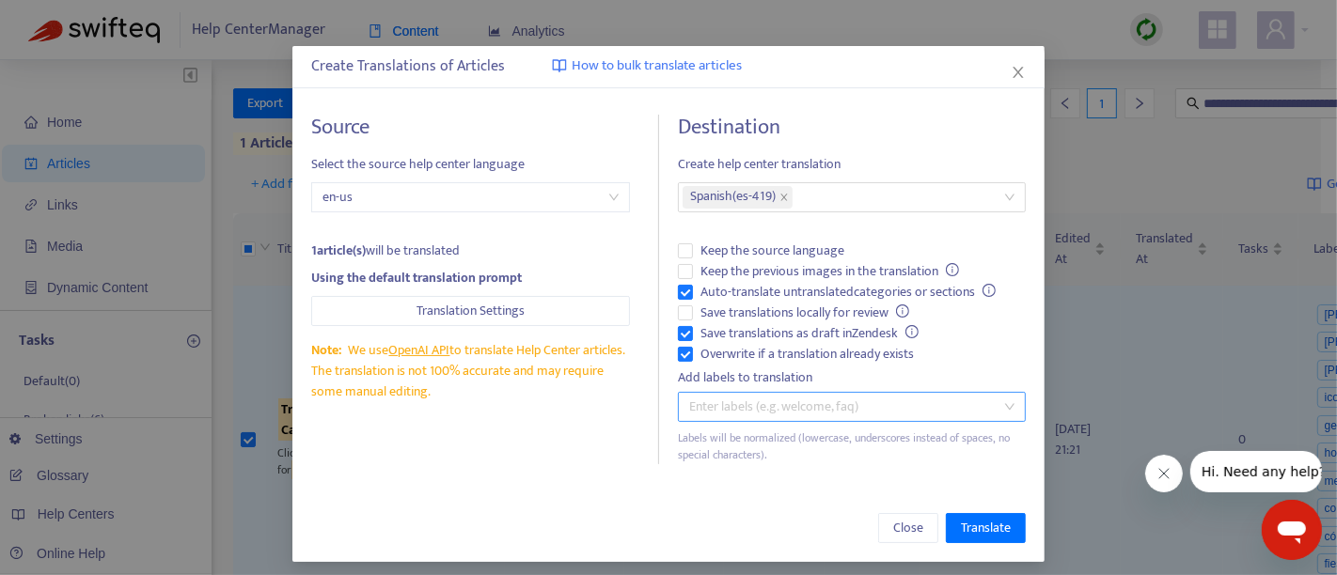
scroll to position [55, 0]
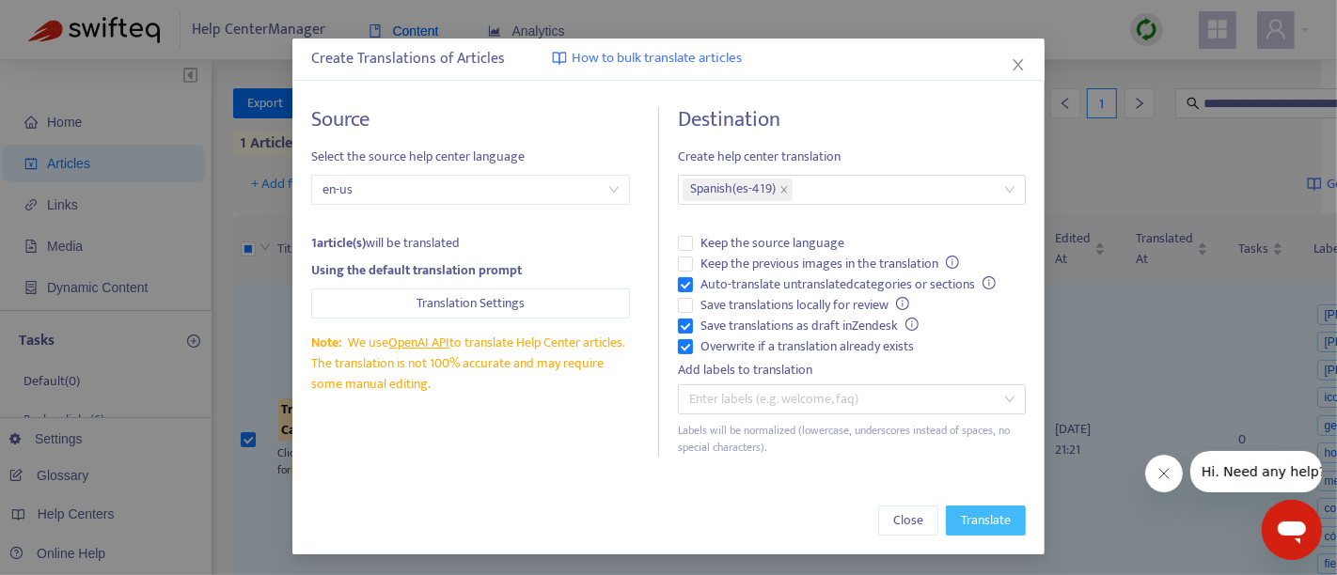
click at [965, 510] on span "Translate" at bounding box center [986, 520] width 50 height 21
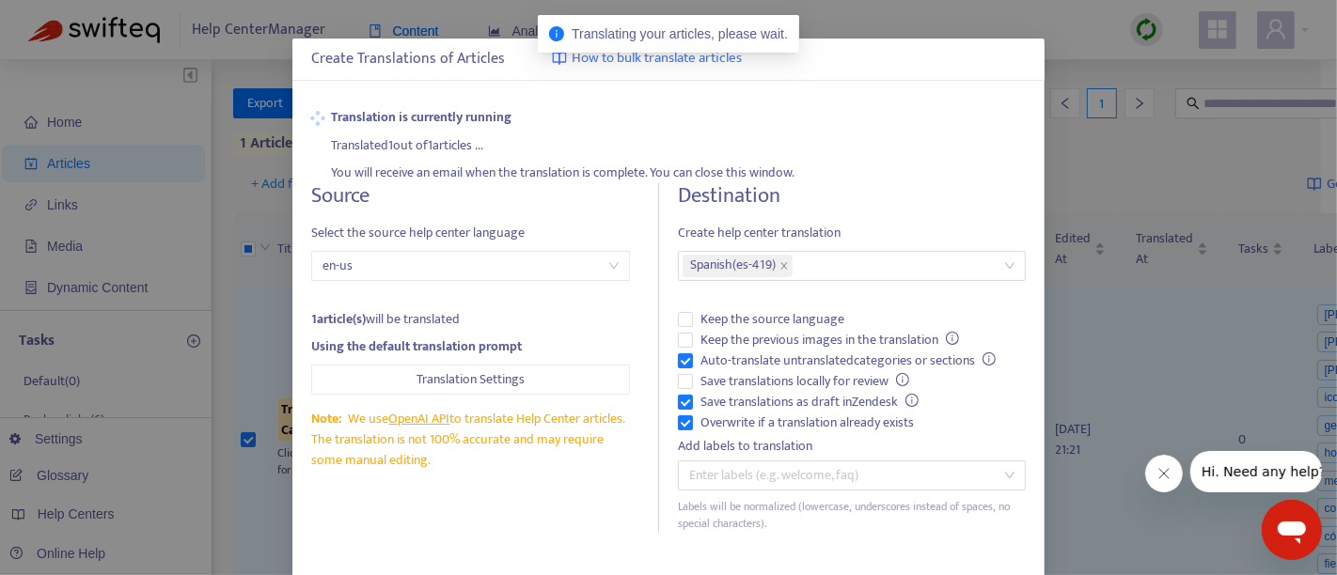
scroll to position [0, 0]
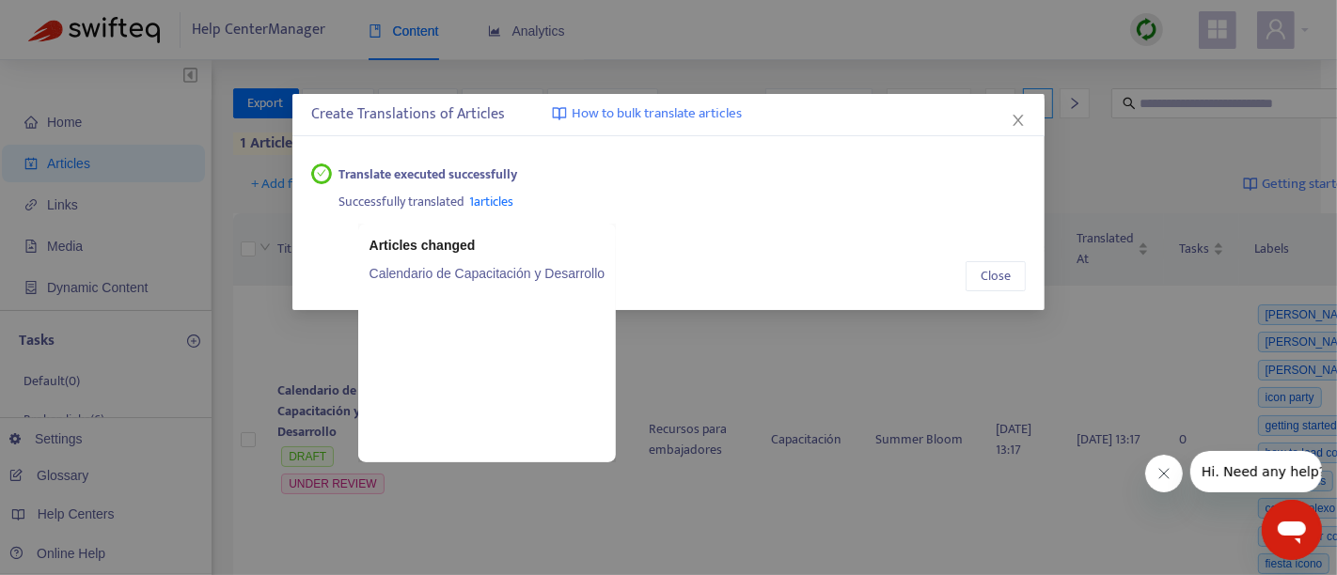
click at [494, 280] on link "Calendario de Capacitación y Desarrollo" at bounding box center [487, 273] width 236 height 21
